Goal: Task Accomplishment & Management: Manage account settings

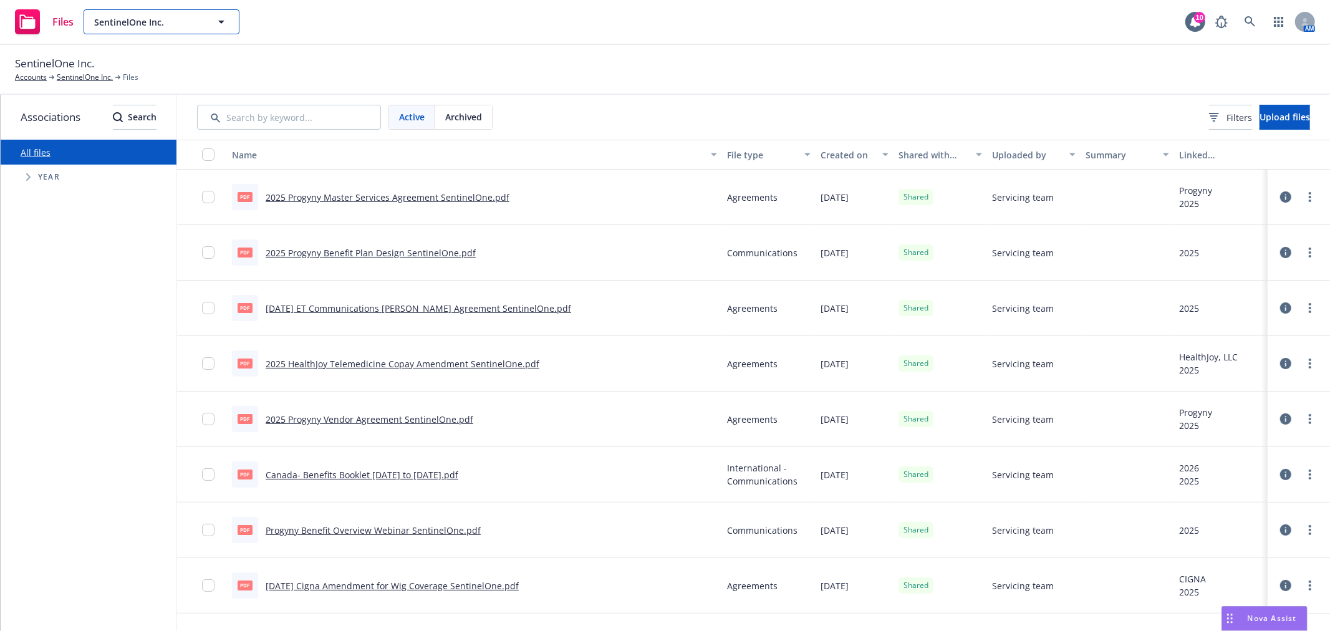
click at [208, 33] on button "SentinelOne Inc." at bounding box center [162, 21] width 156 height 25
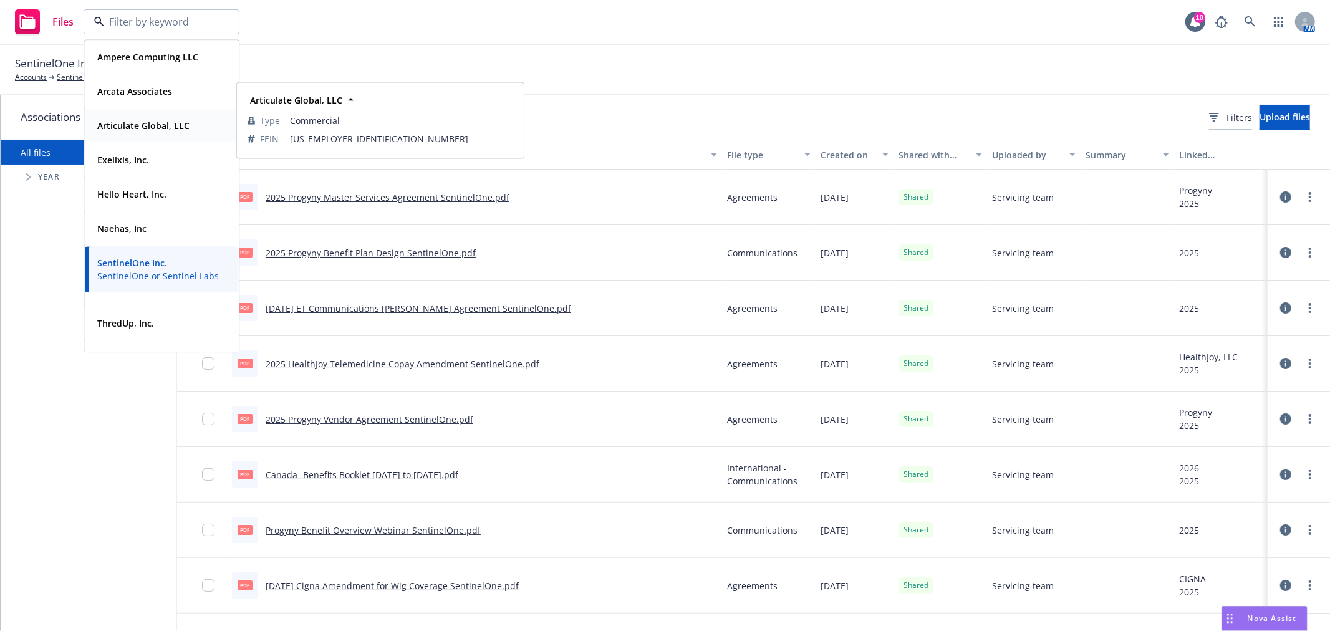
click at [171, 127] on strong "Articulate Global, LLC" at bounding box center [143, 126] width 92 height 12
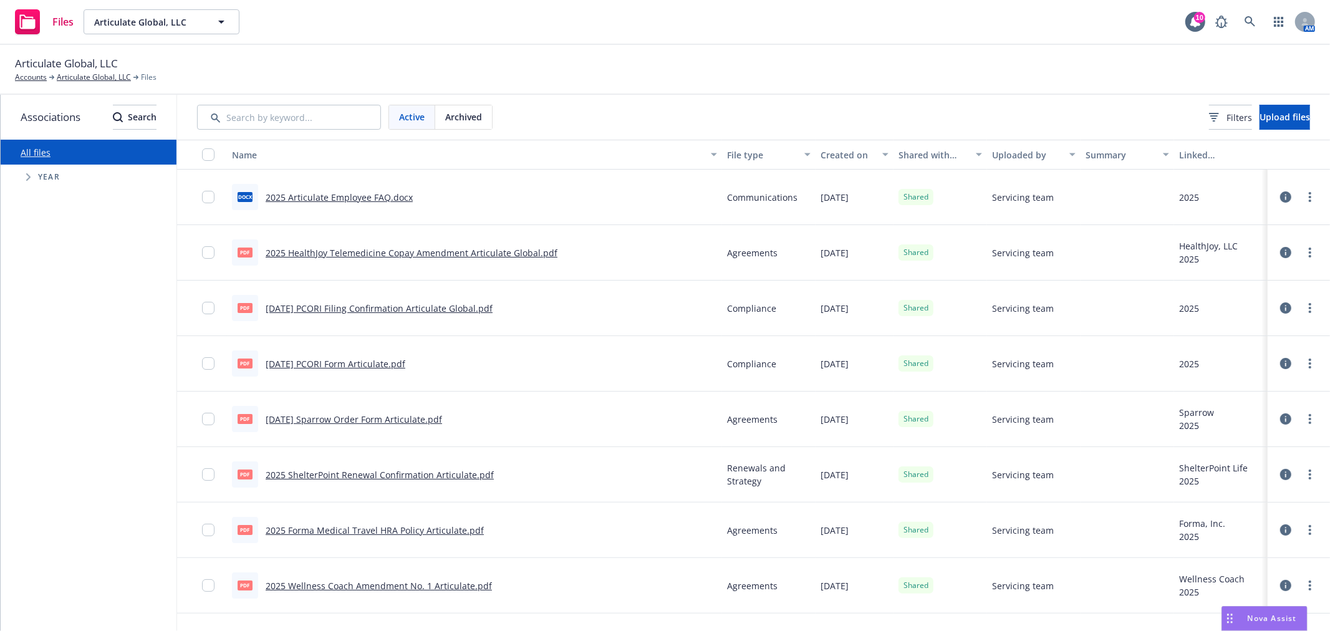
click at [1276, 102] on div "Active Archived Filters Upload files" at bounding box center [753, 117] width 1153 height 45
click at [1276, 111] on span "Upload files" at bounding box center [1285, 117] width 51 height 12
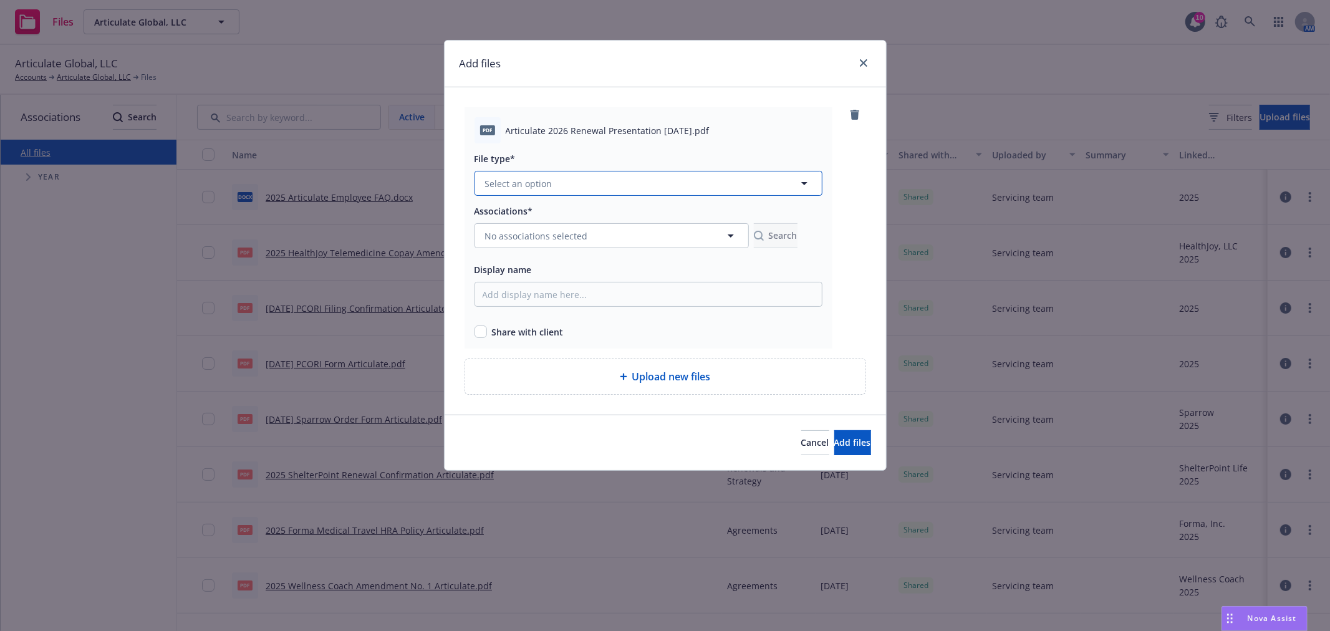
click at [583, 183] on button "Select an option" at bounding box center [648, 183] width 348 height 25
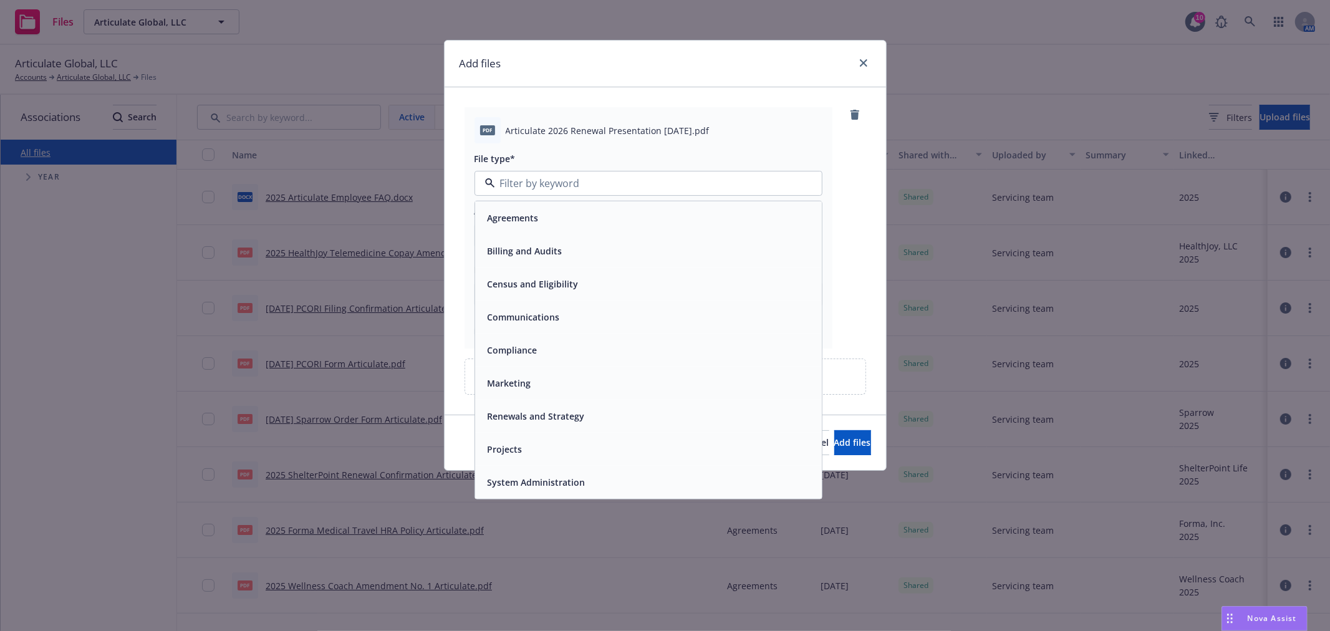
click at [587, 410] on div "Renewals and Strategy" at bounding box center [649, 416] width 332 height 18
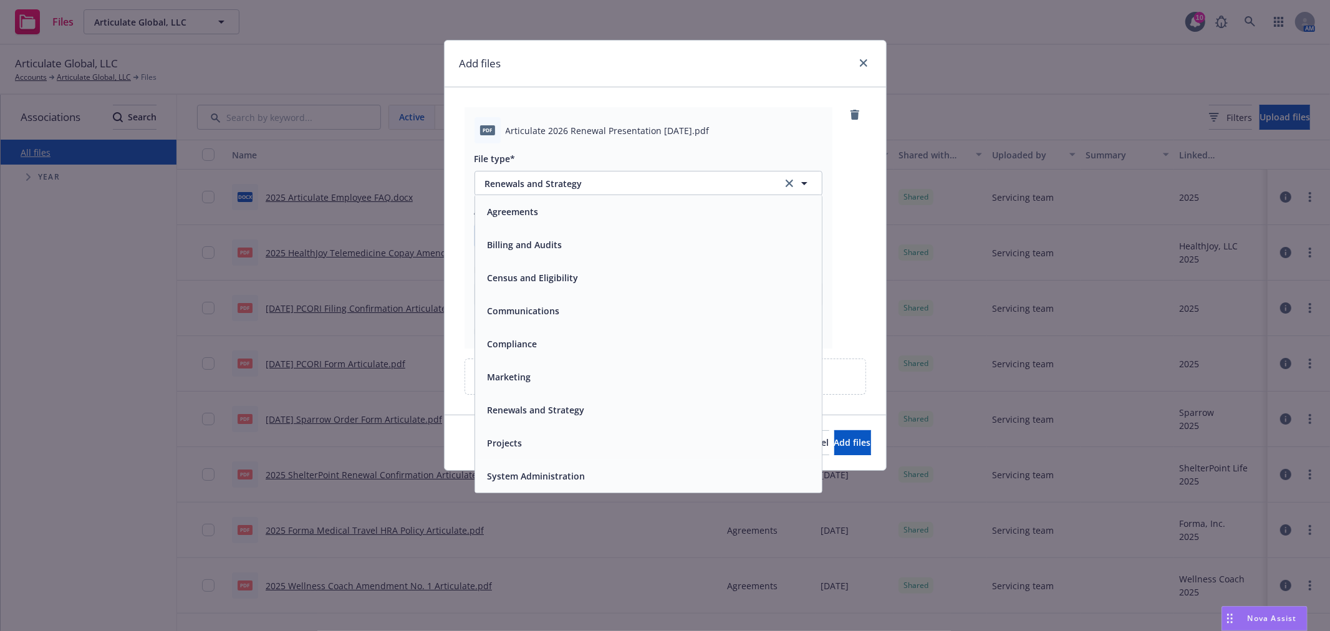
click at [565, 234] on span "No associations selected" at bounding box center [536, 235] width 103 height 13
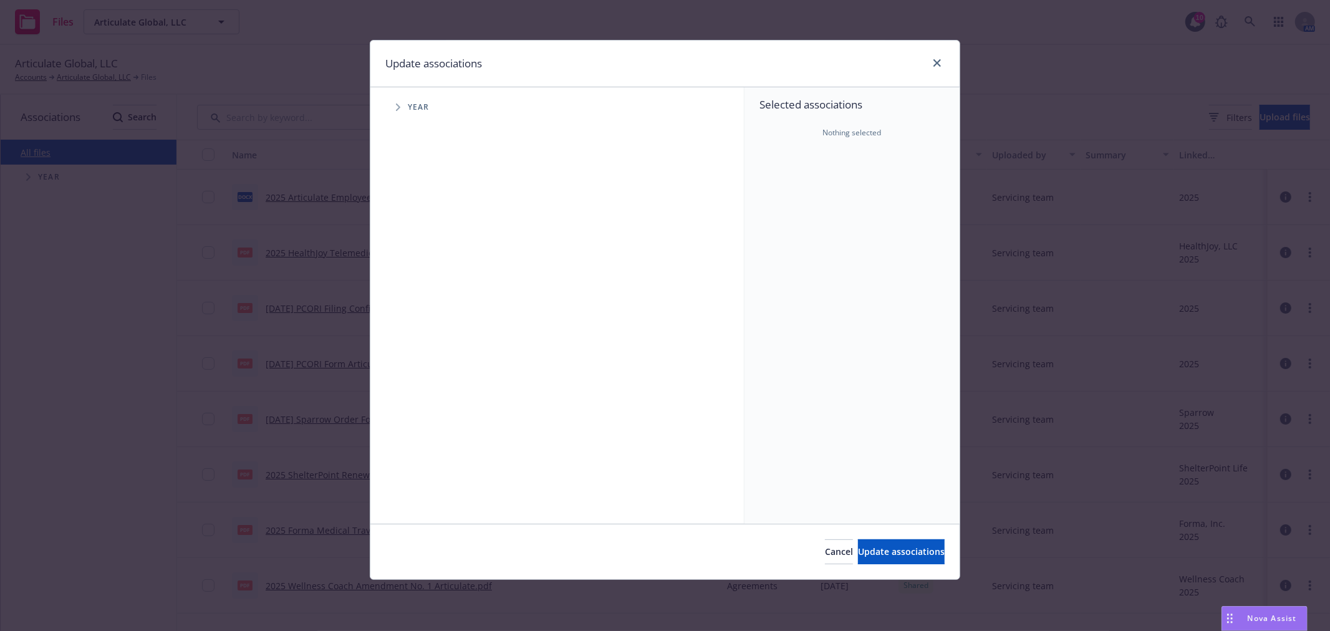
drag, startPoint x: 398, startPoint y: 108, endPoint x: 450, endPoint y: 198, distance: 103.9
click at [397, 108] on icon "Tree Example" at bounding box center [398, 107] width 5 height 7
drag, startPoint x: 429, startPoint y: 300, endPoint x: 465, endPoint y: 309, distance: 36.8
click at [429, 299] on div "2026 Year" at bounding box center [441, 307] width 37 height 24
checkbox input "true"
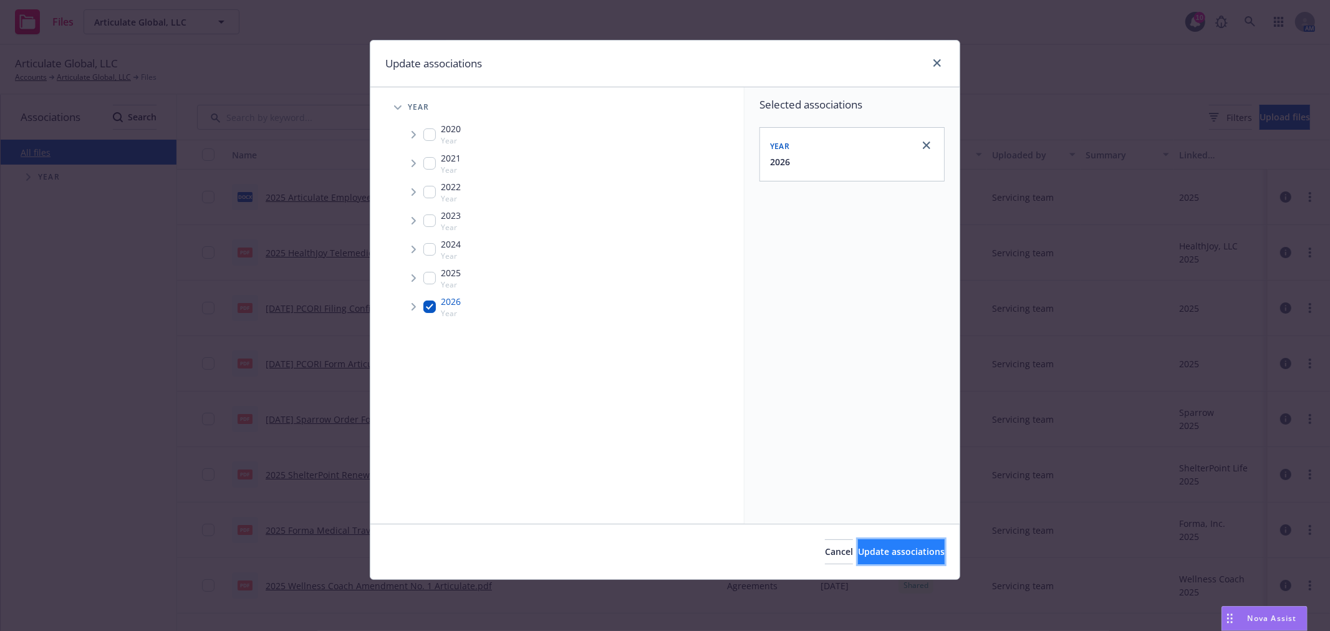
click at [903, 551] on span "Update associations" at bounding box center [901, 552] width 87 height 12
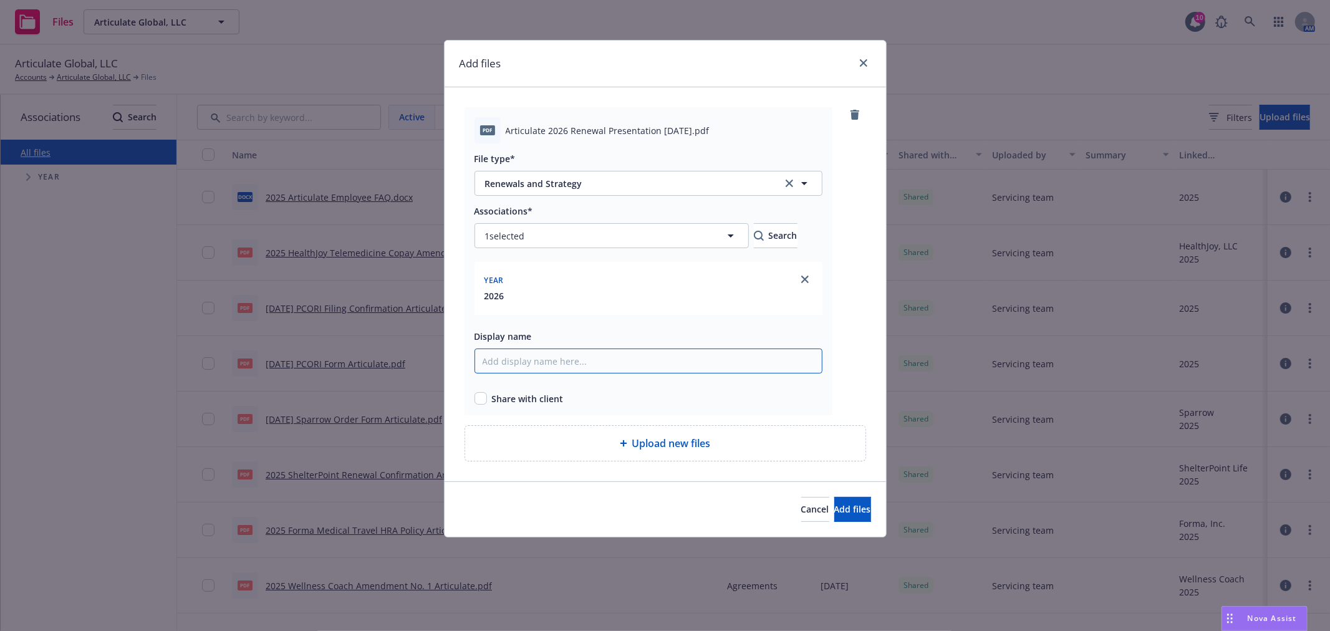
drag, startPoint x: 588, startPoint y: 357, endPoint x: 614, endPoint y: 364, distance: 27.2
click at [588, 357] on input "Display name" at bounding box center [648, 361] width 348 height 25
type input "2026 Renewal Presentation Articulate Global"
click at [488, 397] on div "Share with client" at bounding box center [648, 398] width 348 height 13
click at [476, 398] on input "checkbox" at bounding box center [480, 398] width 12 height 12
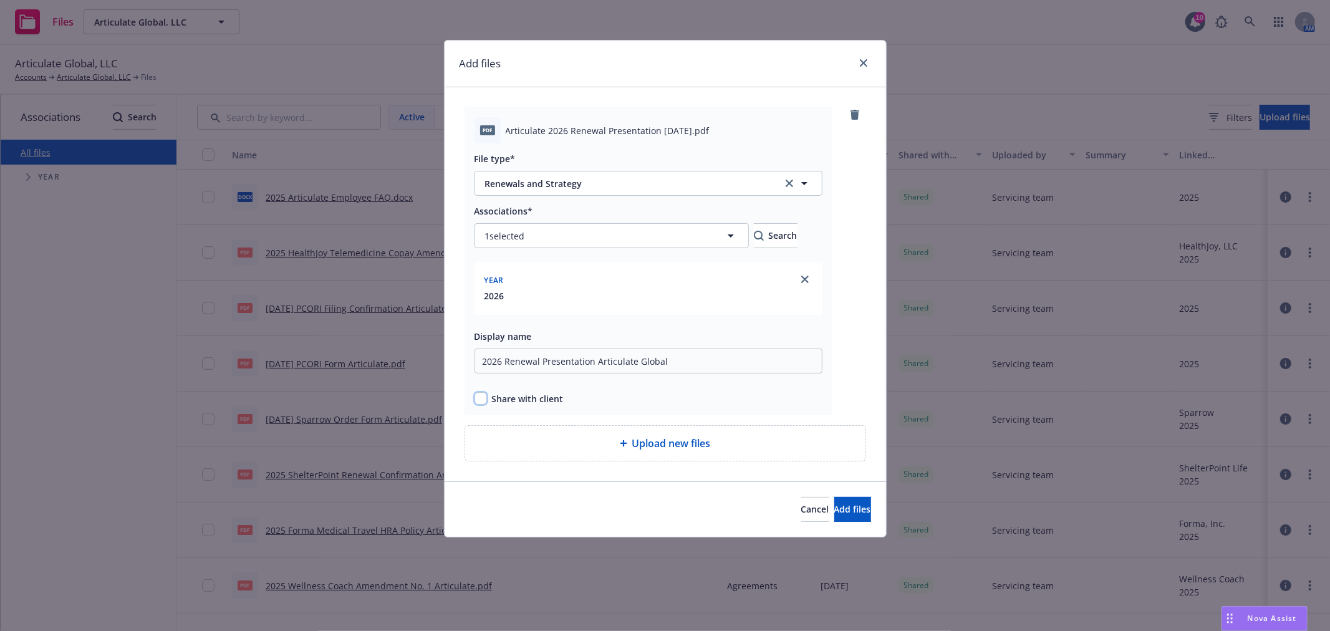
checkbox input "true"
click at [836, 514] on span "Add files" at bounding box center [852, 509] width 37 height 12
